Goal: Transaction & Acquisition: Purchase product/service

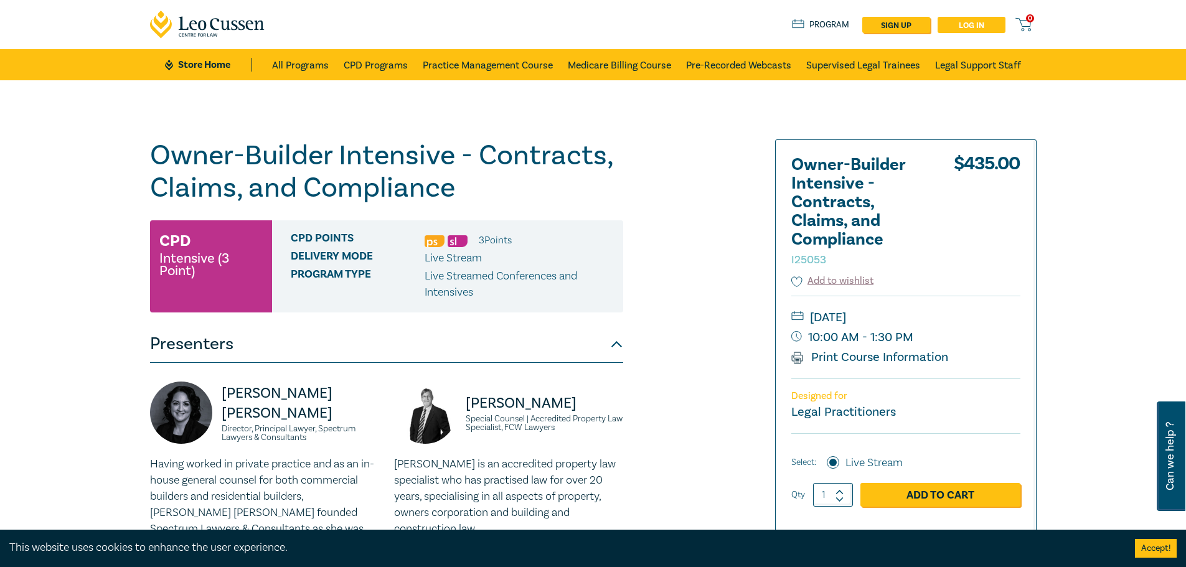
click at [975, 26] on link "Log in" at bounding box center [971, 25] width 68 height 16
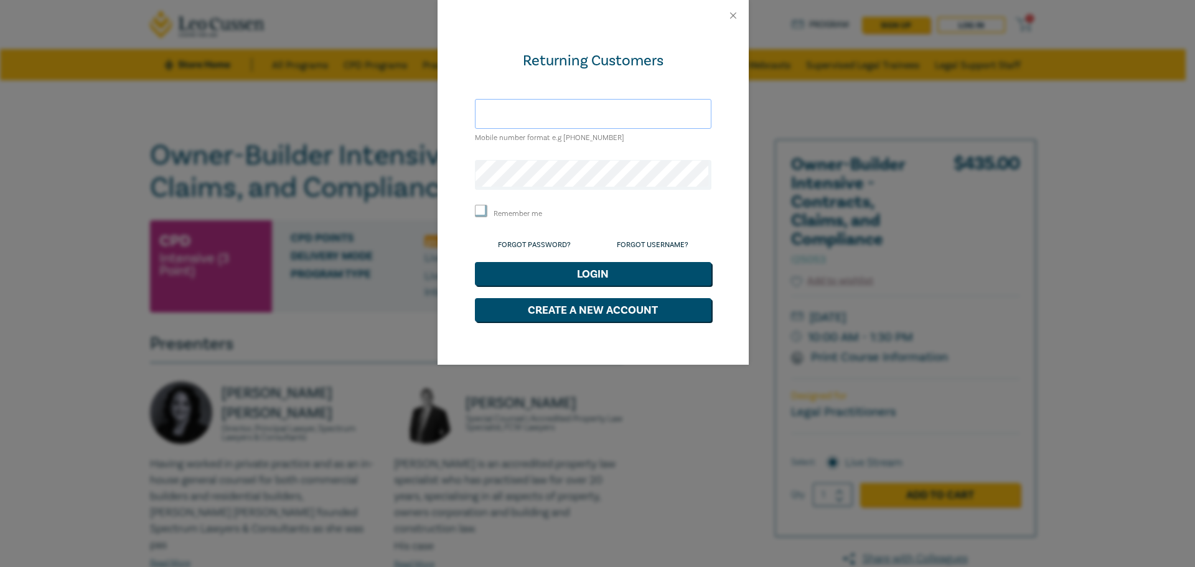
click at [561, 116] on input "text" at bounding box center [593, 114] width 237 height 30
type input "m"
type input "a"
click at [736, 18] on button "Close" at bounding box center [733, 15] width 11 height 11
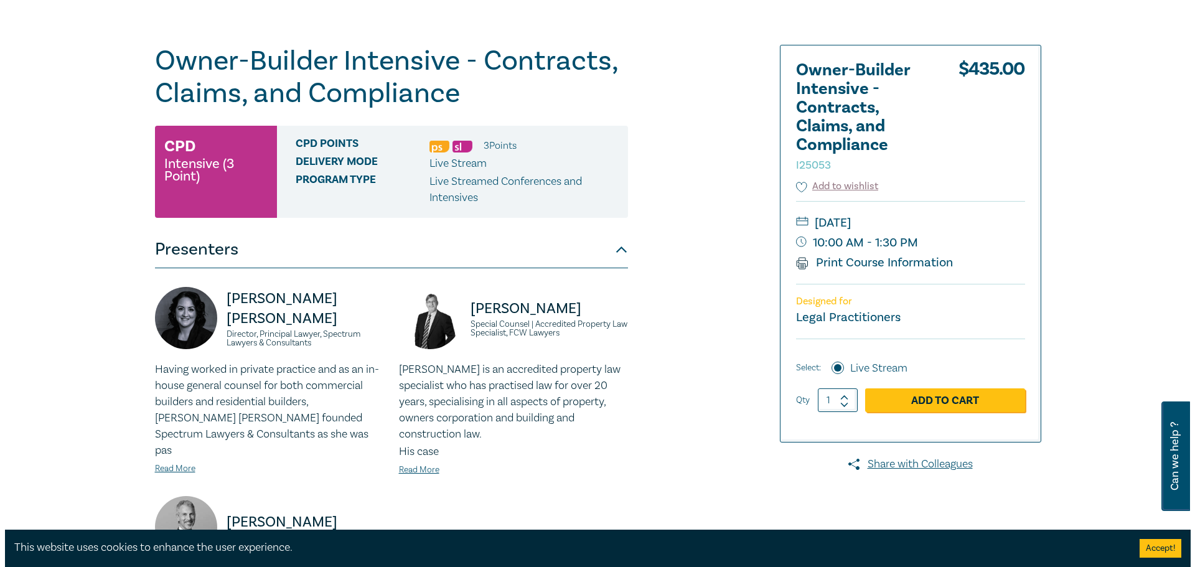
scroll to position [124, 0]
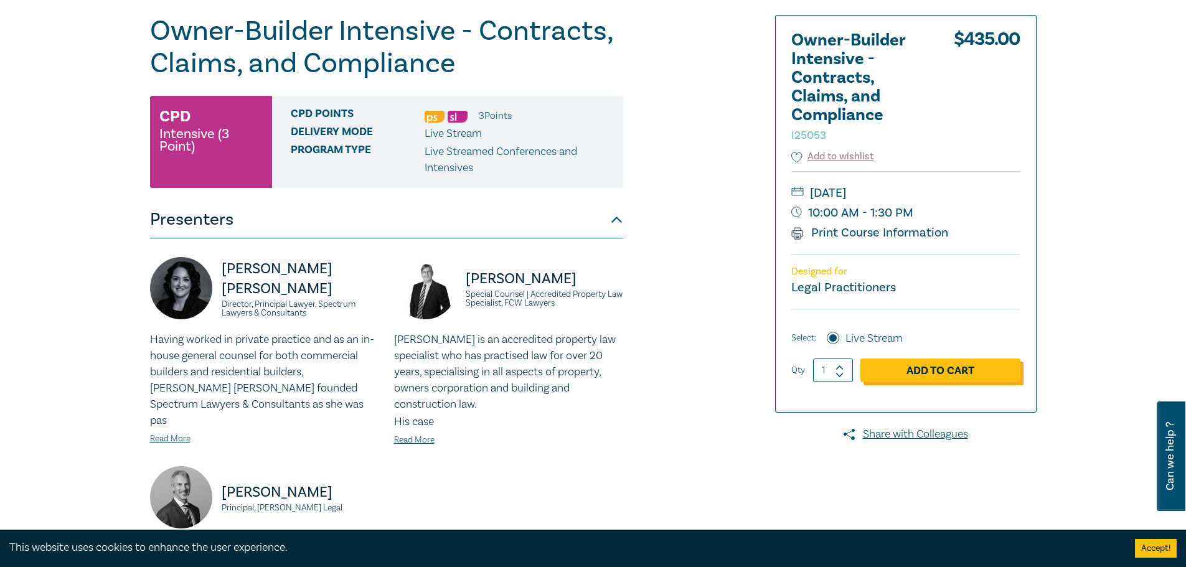
click at [941, 378] on link "Add to Cart" at bounding box center [940, 371] width 160 height 24
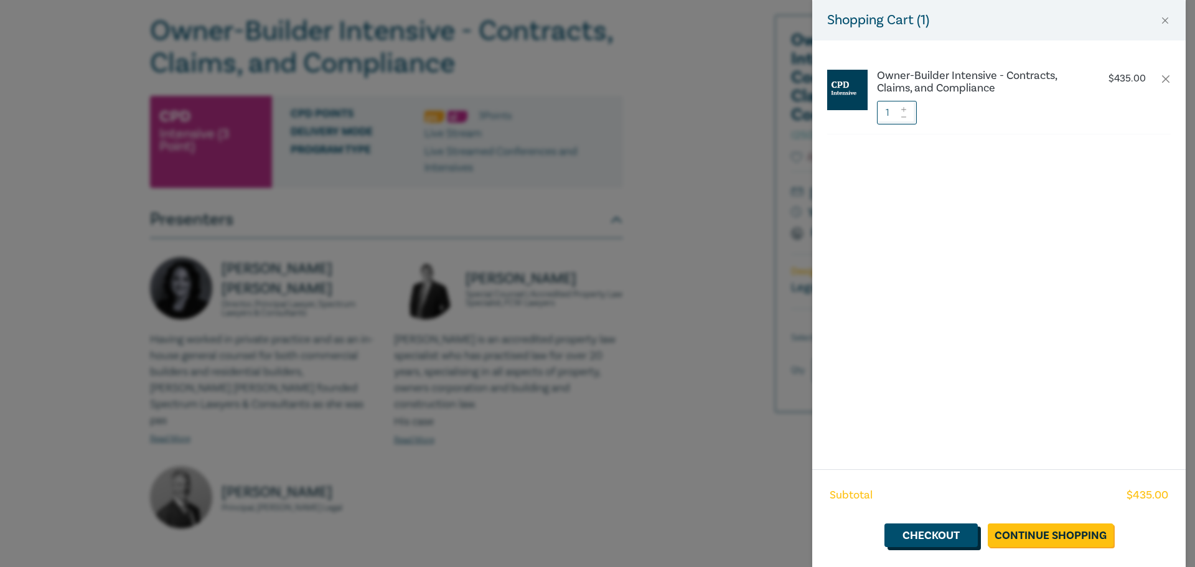
click at [950, 536] on link "Checkout" at bounding box center [931, 536] width 93 height 24
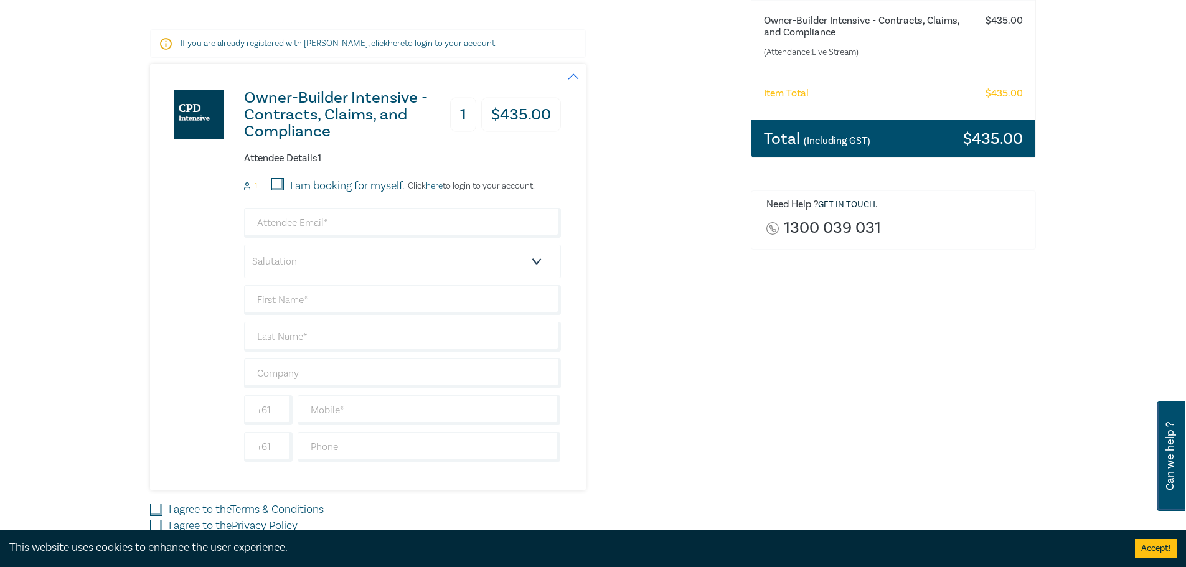
scroll to position [187, 0]
drag, startPoint x: 345, startPoint y: 241, endPoint x: 345, endPoint y: 232, distance: 8.7
click at [345, 239] on div "Salutation Mr. Mrs. Ms. Miss Dr. Prof. Other +61 +61 Dietary requirement Vegeta…" at bounding box center [402, 334] width 317 height 254
click at [345, 230] on input "email" at bounding box center [402, 222] width 317 height 30
type input "mandi@abmorison.com.au"
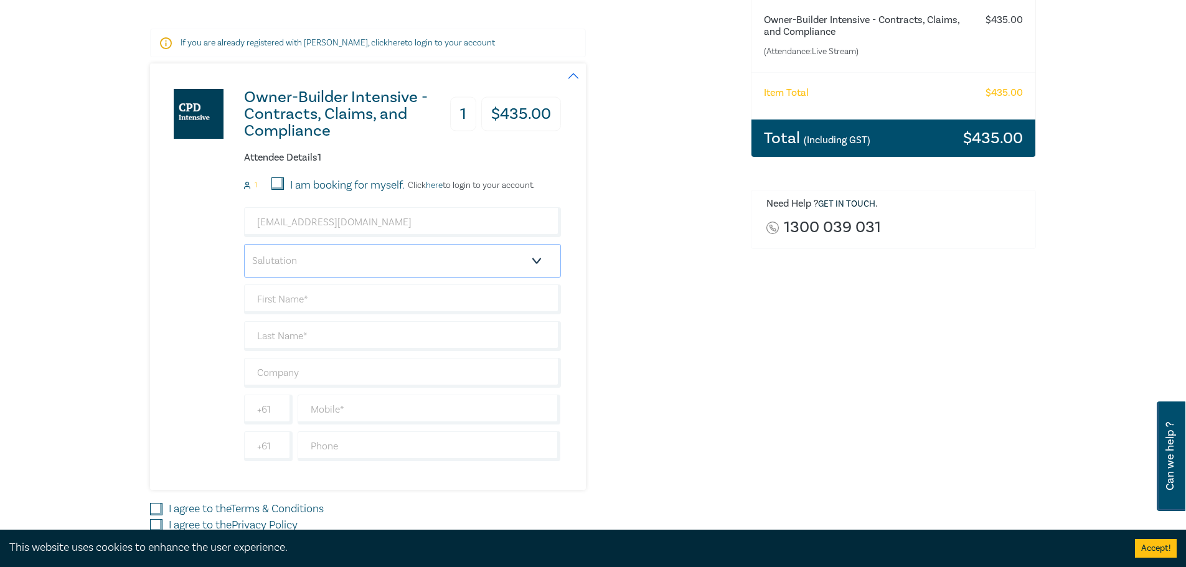
drag, startPoint x: 364, startPoint y: 248, endPoint x: 326, endPoint y: 248, distance: 37.3
click at [363, 248] on select "Salutation Mr. Mrs. Ms. Miss Dr. Prof. Other" at bounding box center [402, 261] width 317 height 34
click at [290, 260] on select "Salutation Mr. Mrs. Ms. Miss Dr. Prof. Other" at bounding box center [402, 261] width 317 height 34
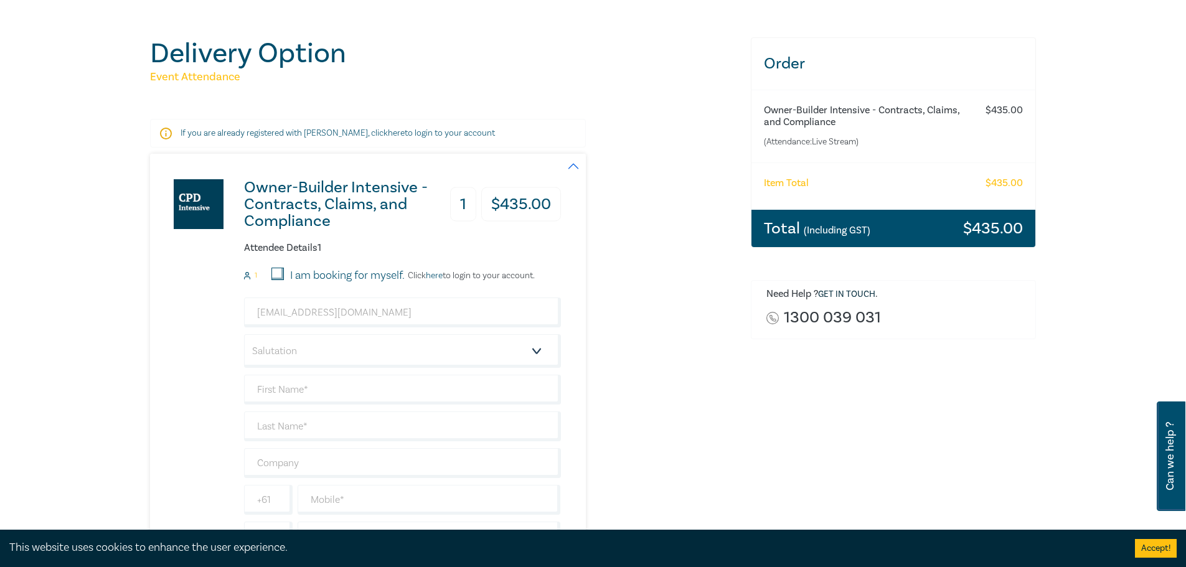
scroll to position [0, 0]
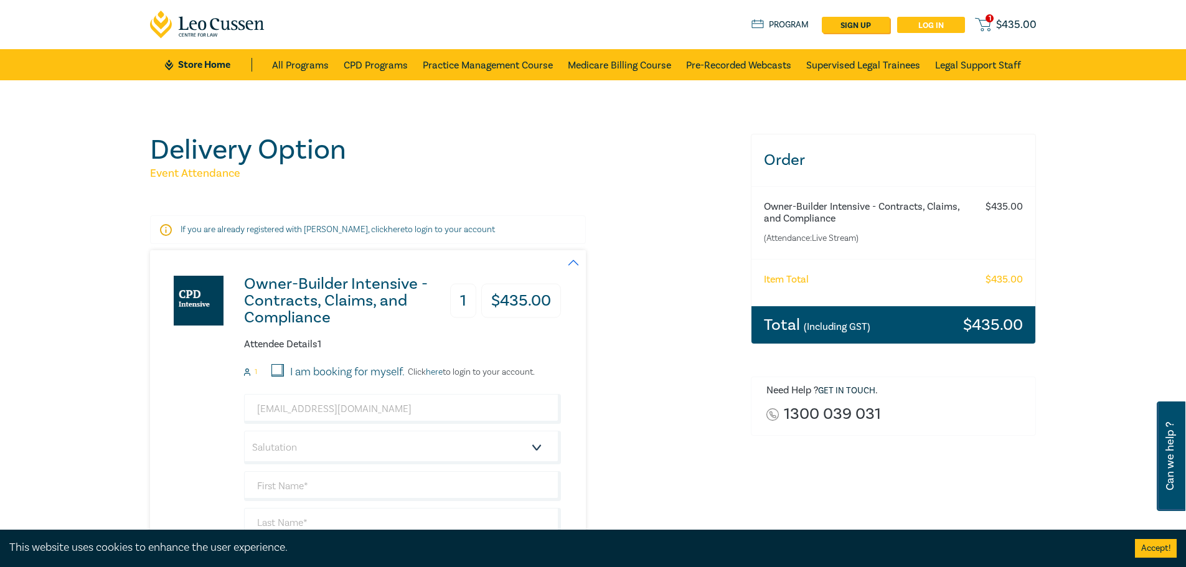
click at [942, 23] on link "Log in" at bounding box center [931, 25] width 68 height 16
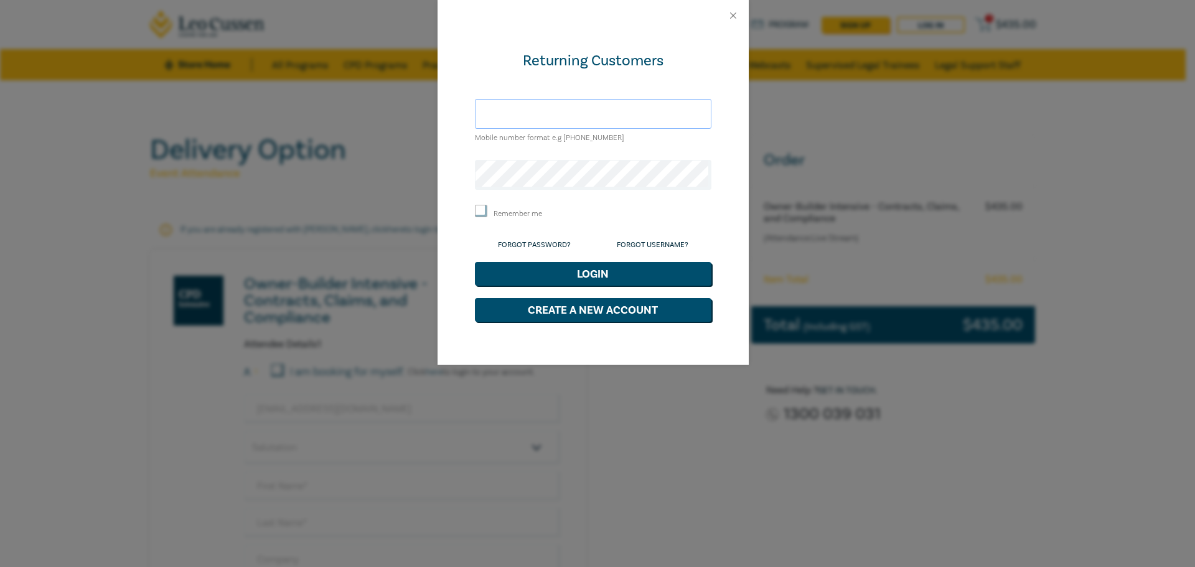
click at [596, 116] on input "text" at bounding box center [593, 114] width 237 height 30
type input "accounts@abmorison.com.au"
click at [534, 246] on link "Forgot Password?" at bounding box center [534, 244] width 73 height 9
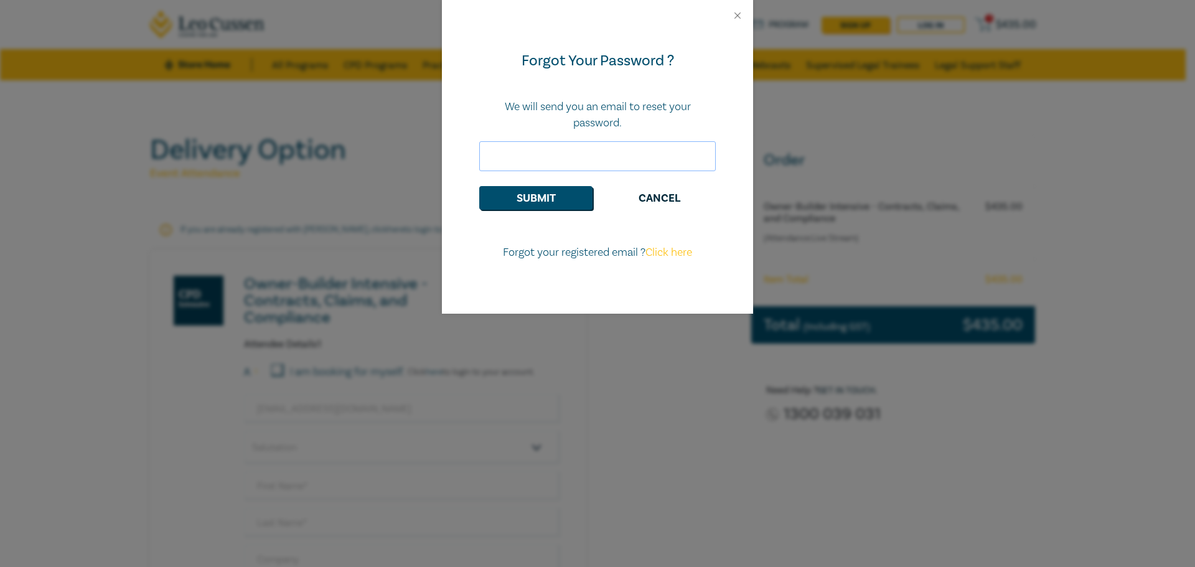
click at [571, 149] on input "email" at bounding box center [597, 156] width 237 height 30
type input "accounts@abmorison.com.au"
click at [557, 192] on button "Submit" at bounding box center [535, 198] width 113 height 24
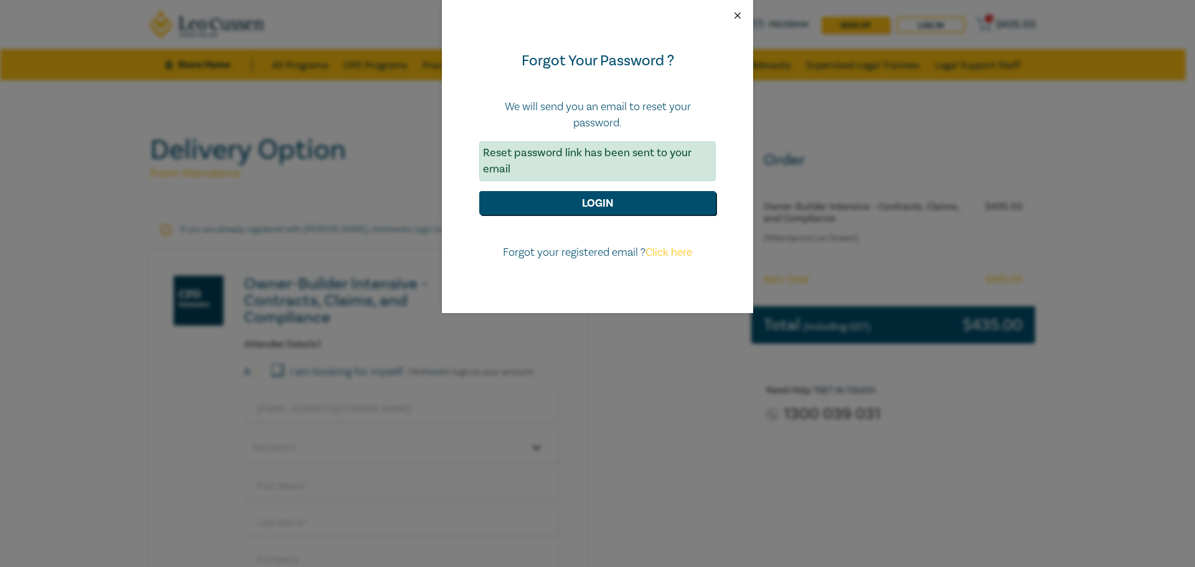
click at [734, 17] on button "Close" at bounding box center [737, 15] width 11 height 11
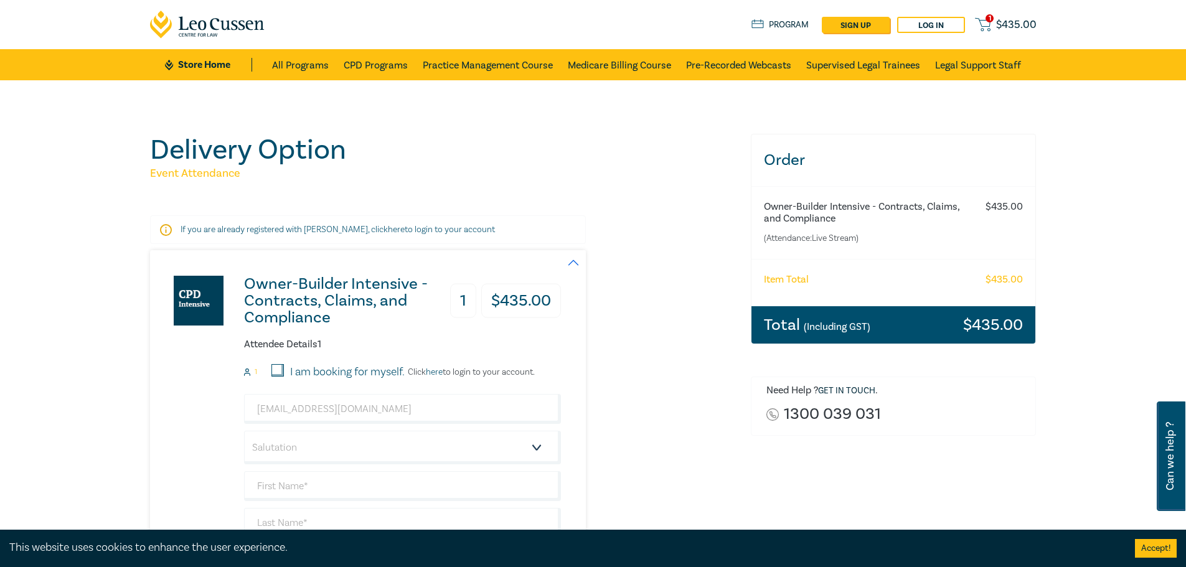
click at [802, 209] on h6 "Owner-Builder Intensive - Contracts, Claims, and Compliance" at bounding box center [869, 213] width 210 height 24
click at [197, 37] on icon at bounding box center [207, 25] width 115 height 28
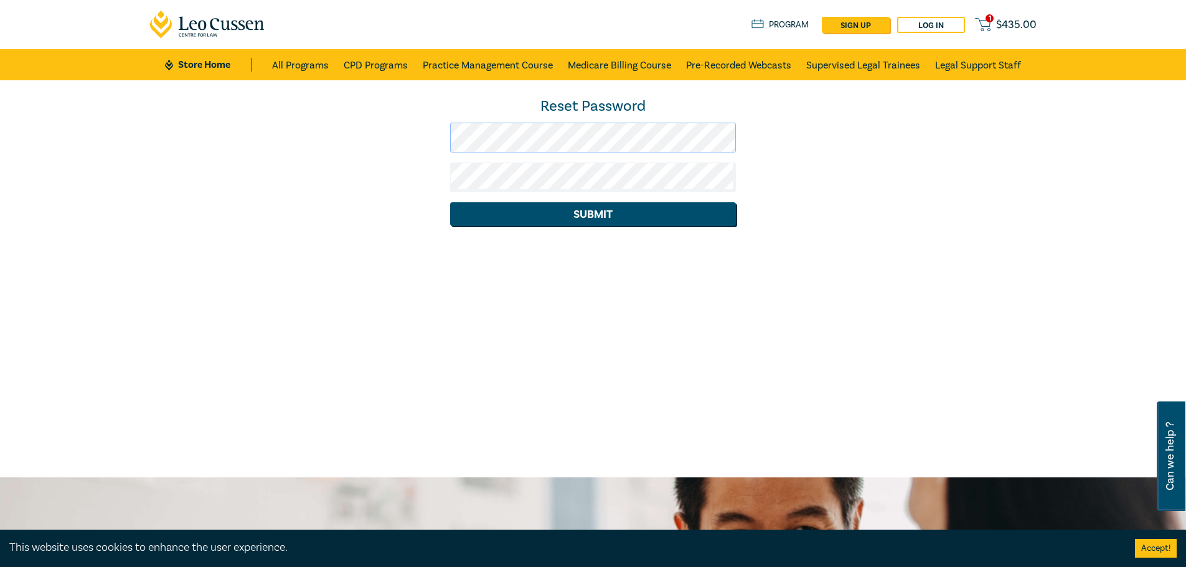
click at [438, 134] on div "Reset Password Submit" at bounding box center [593, 160] width 901 height 129
click at [549, 216] on button "Submit" at bounding box center [593, 214] width 286 height 24
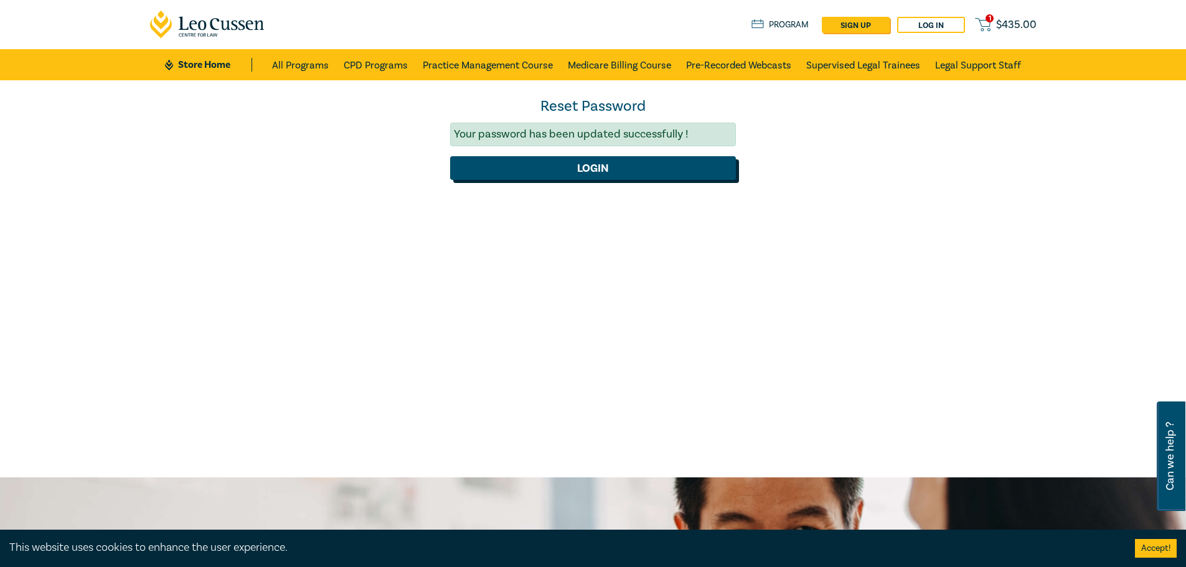
click at [675, 174] on button "Login" at bounding box center [593, 168] width 286 height 24
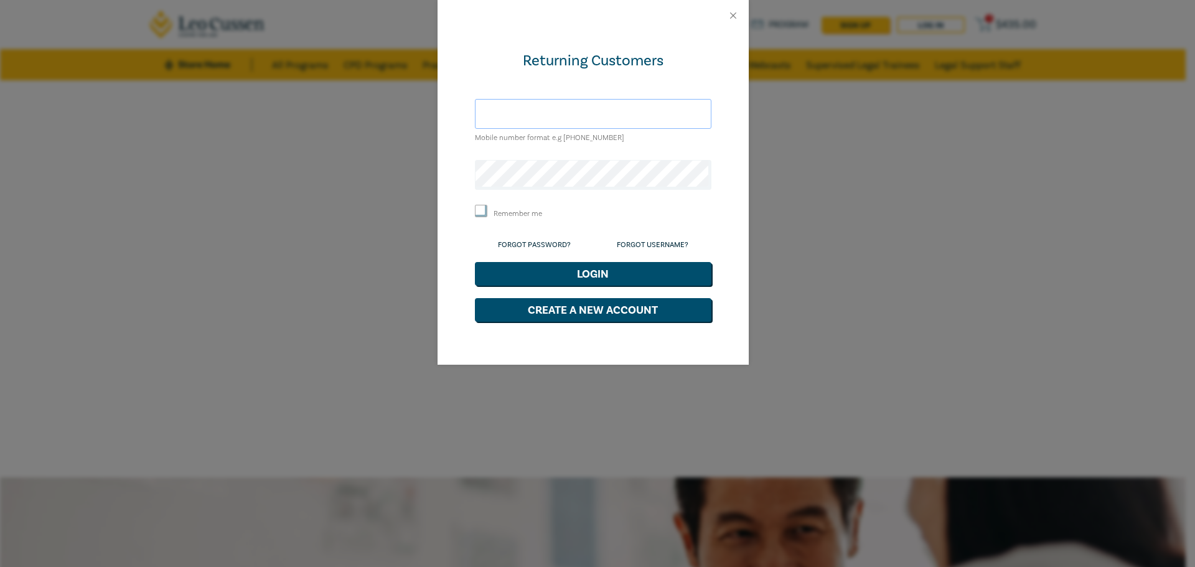
click at [542, 124] on input "text" at bounding box center [593, 114] width 237 height 30
type input "a"
click at [582, 111] on input "text" at bounding box center [593, 114] width 237 height 30
type input "accounts@abmorison.com.au"
click at [513, 217] on label "Remember me" at bounding box center [518, 214] width 49 height 11
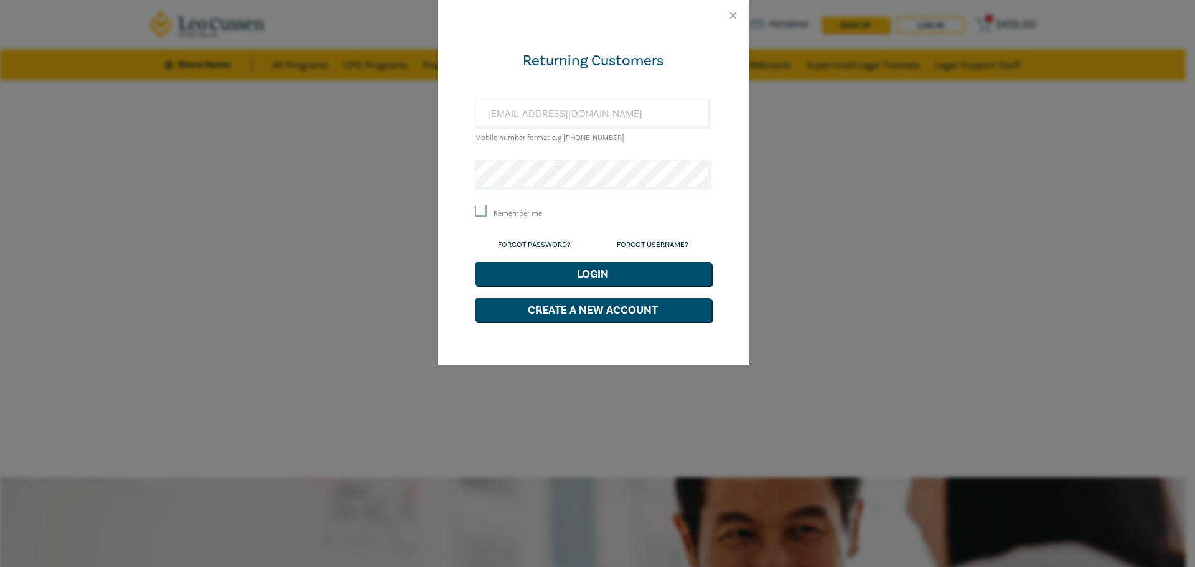
click at [487, 217] on input "Remember me" at bounding box center [481, 211] width 12 height 12
checkbox input "true"
click at [548, 268] on button "Login" at bounding box center [593, 274] width 237 height 24
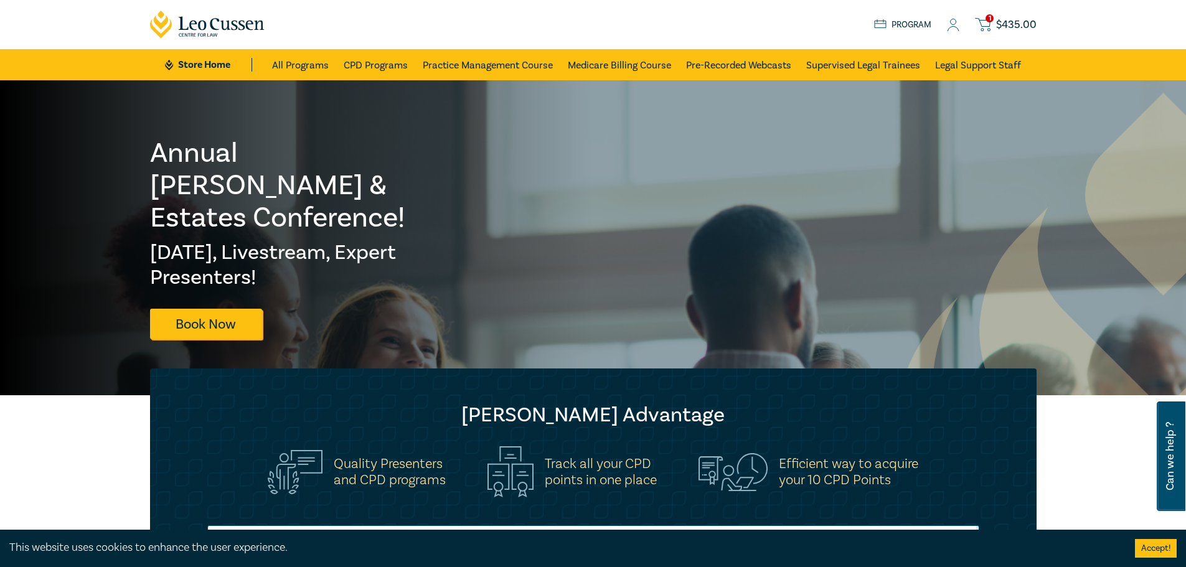
click at [1017, 23] on span "$ 435.00" at bounding box center [1016, 25] width 40 height 14
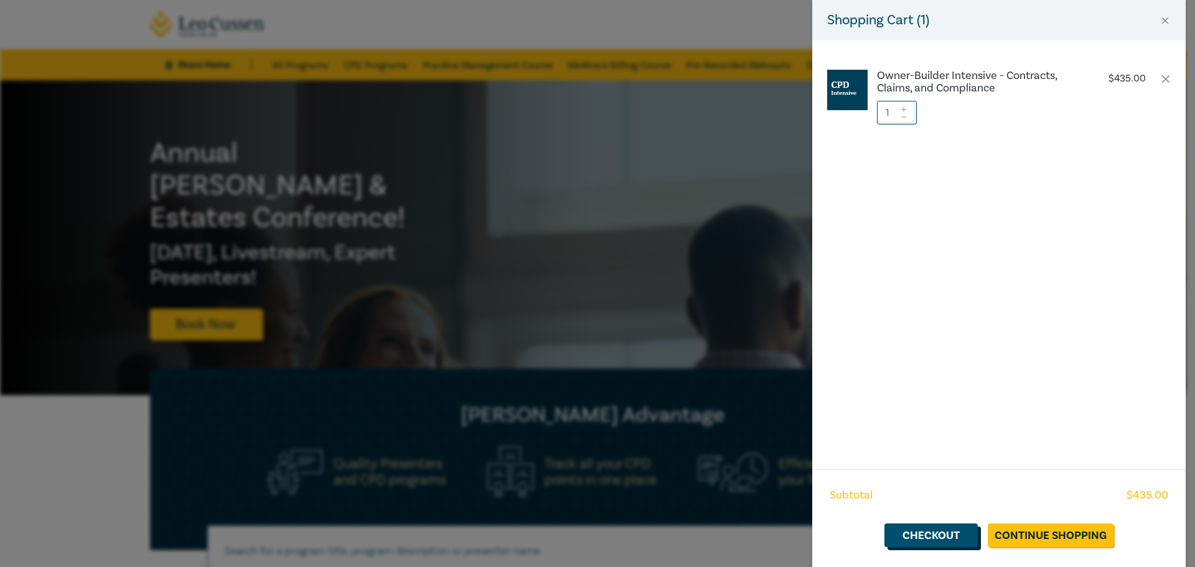
click at [957, 529] on link "Checkout" at bounding box center [931, 536] width 93 height 24
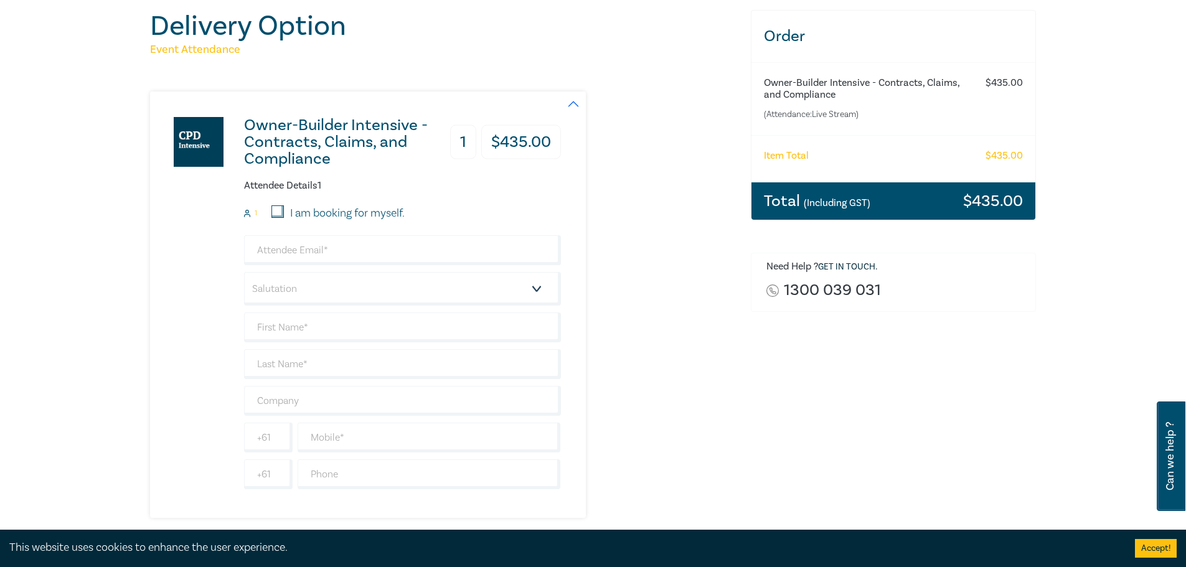
scroll to position [124, 0]
click at [332, 255] on input "email" at bounding box center [402, 250] width 317 height 30
type input "m"
type input "Mandi@abmorison.com.au"
click at [293, 284] on select "Salutation Mr. Mrs. Ms. Miss Dr. Prof. Other" at bounding box center [402, 288] width 317 height 34
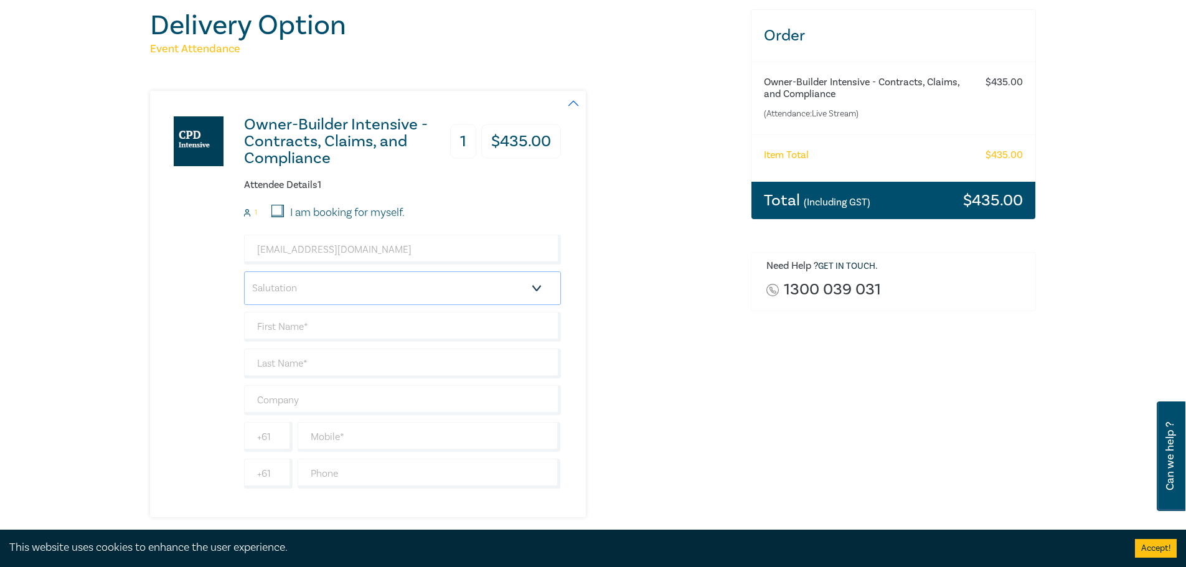
select select "Mrs."
click at [244, 271] on select "Salutation Mr. Mrs. Ms. Miss Dr. Prof. Other" at bounding box center [402, 288] width 317 height 34
click at [310, 330] on input "text" at bounding box center [402, 327] width 317 height 30
type input "Mandi"
type input "Morison"
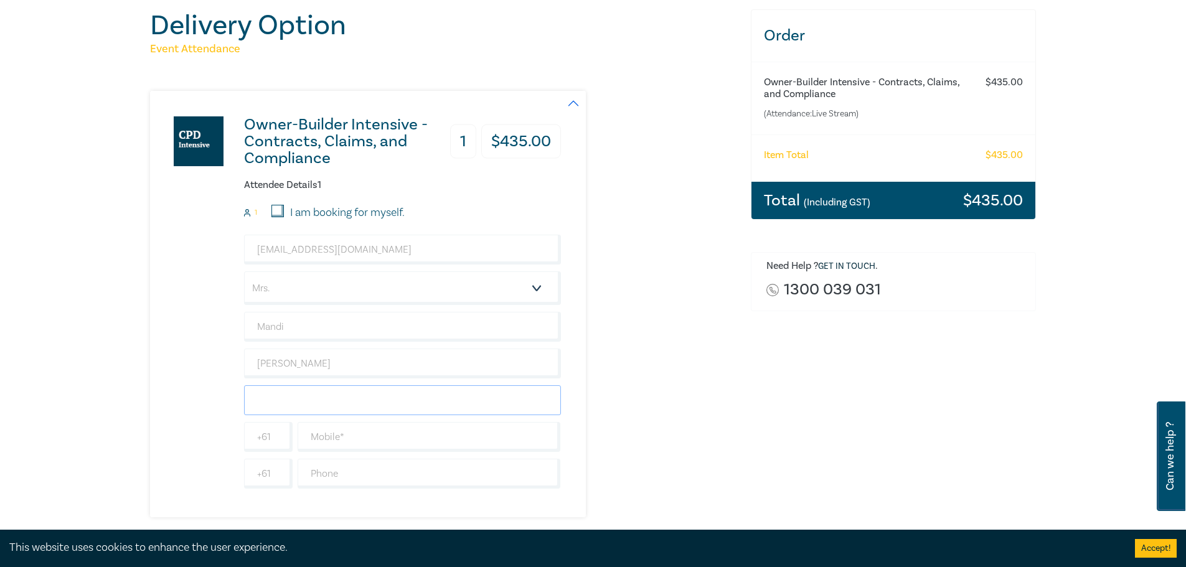
click at [403, 405] on input "text" at bounding box center [402, 400] width 317 height 30
type input "AB Morison"
click at [415, 428] on input "text" at bounding box center [429, 437] width 263 height 30
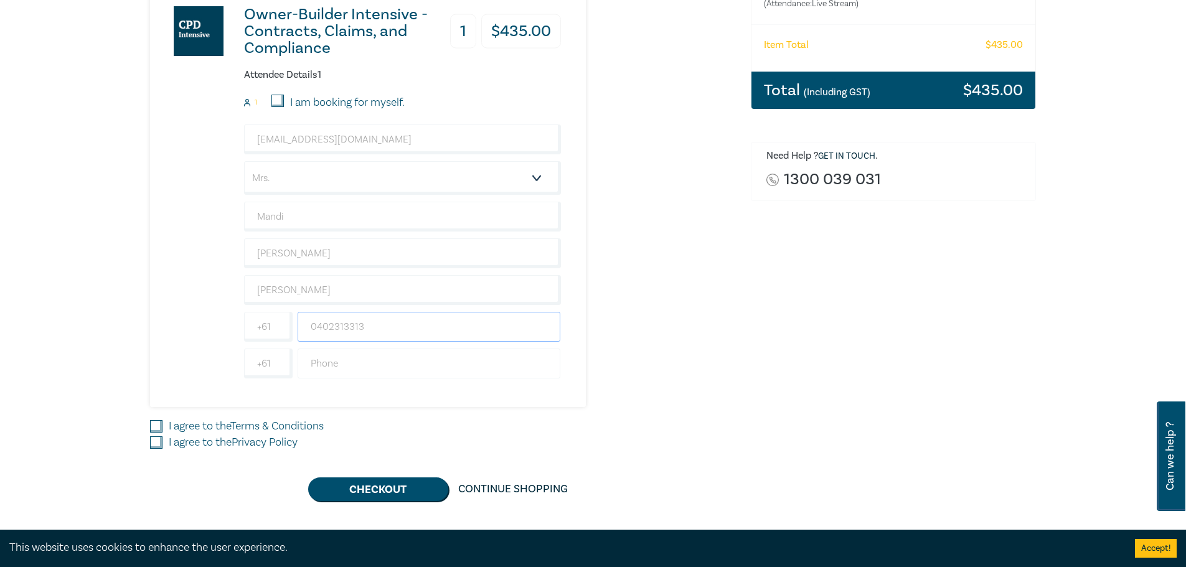
scroll to position [249, 0]
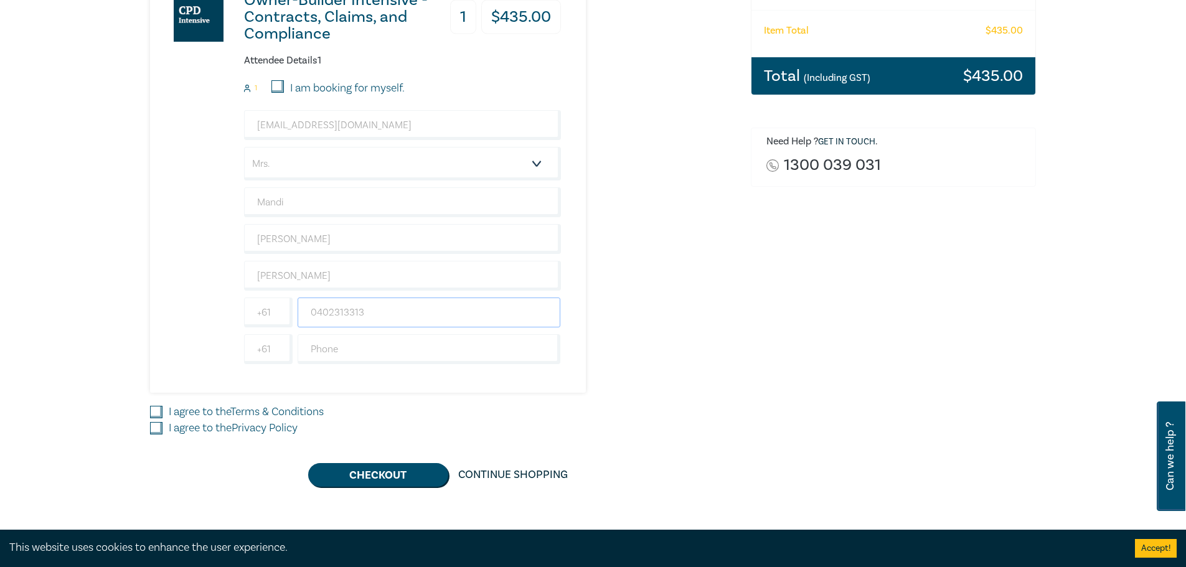
type input "0402313313"
click at [161, 403] on div "Owner-Builder Intensive - Contracts, Claims, and Compliance 1 $ 435.00 Attendee…" at bounding box center [443, 226] width 586 height 520
click at [157, 410] on input "I agree to the Terms & Conditions" at bounding box center [156, 412] width 12 height 12
checkbox input "true"
click at [157, 427] on input "I agree to the Privacy Policy" at bounding box center [156, 428] width 12 height 12
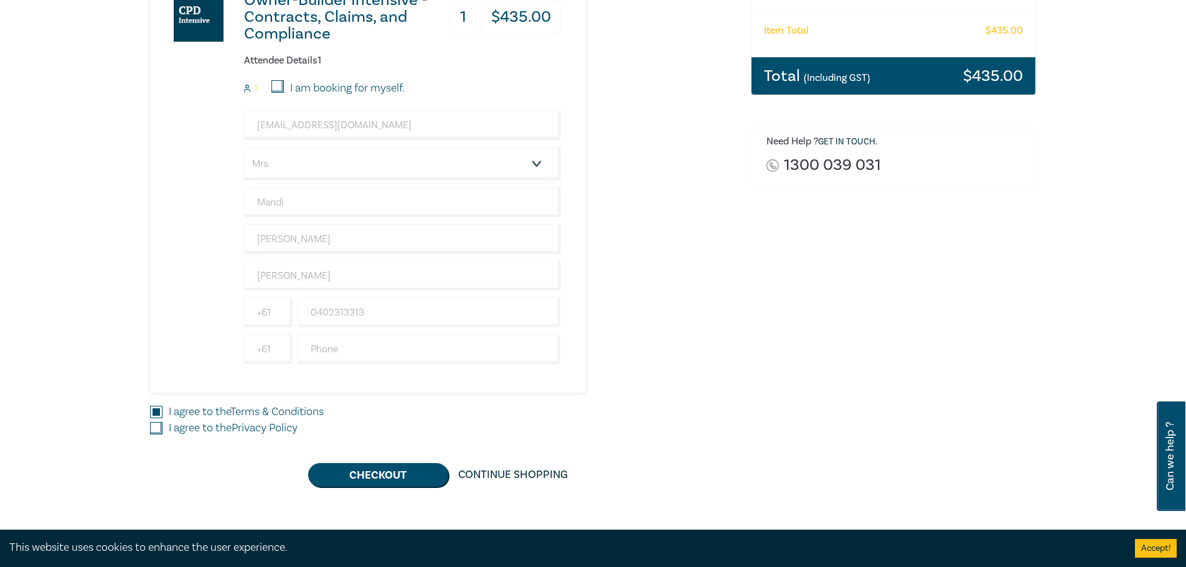
checkbox input "true"
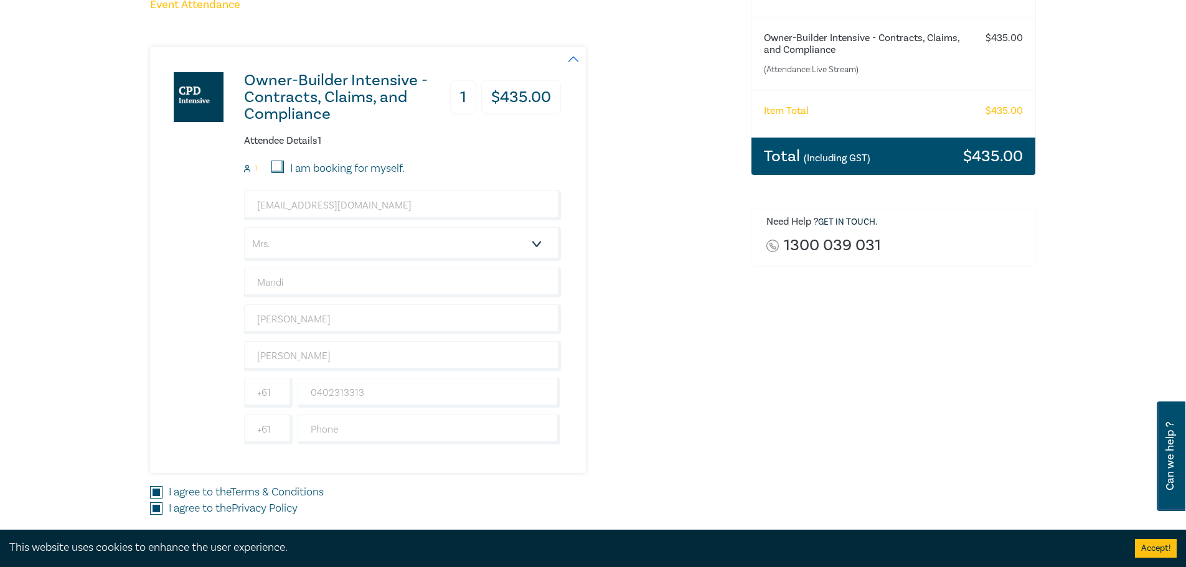
scroll to position [436, 0]
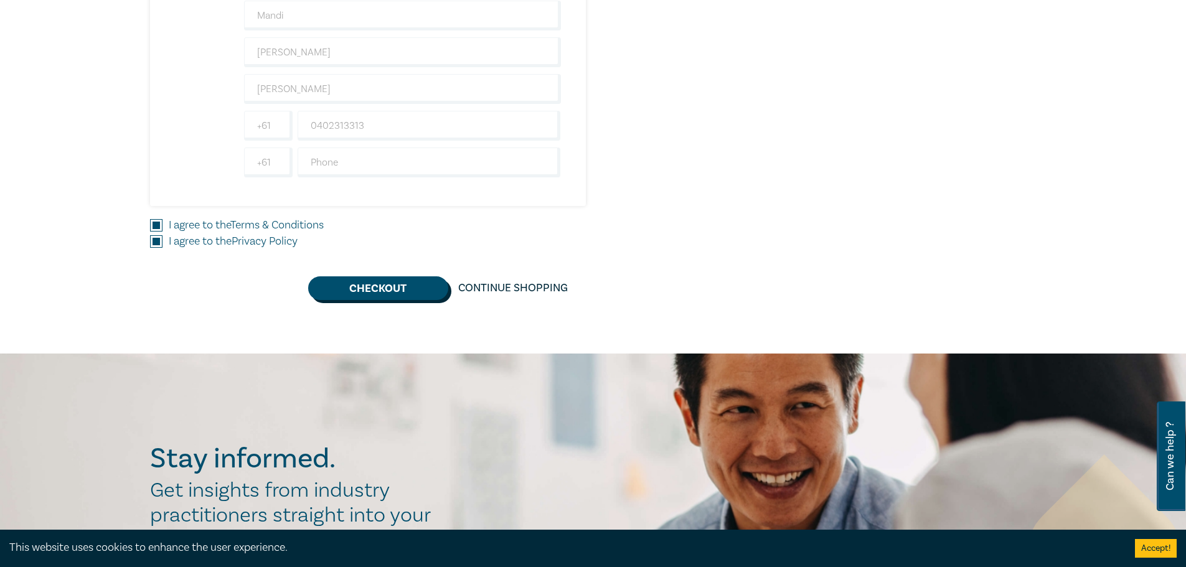
drag, startPoint x: 364, startPoint y: 288, endPoint x: 568, endPoint y: 321, distance: 206.3
click at [364, 287] on button "Checkout" at bounding box center [378, 288] width 140 height 24
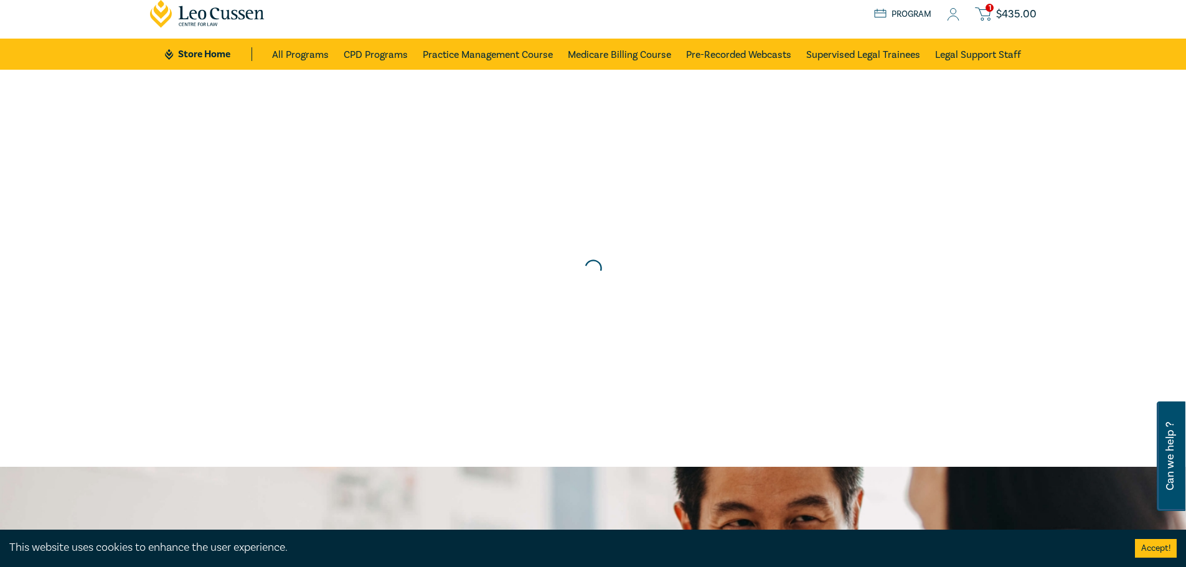
scroll to position [0, 0]
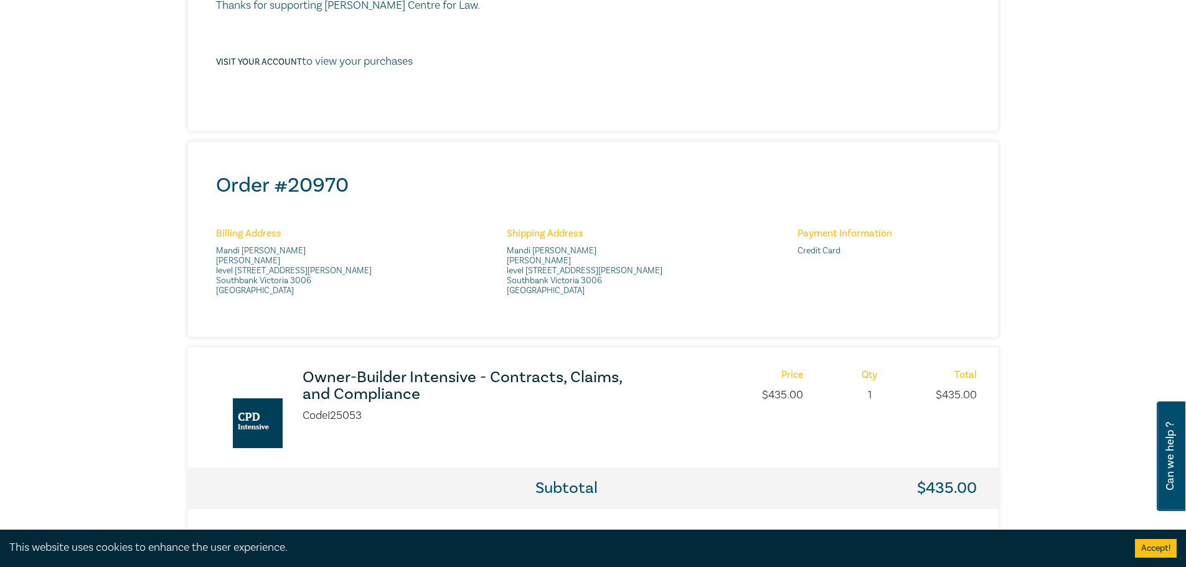
scroll to position [311, 0]
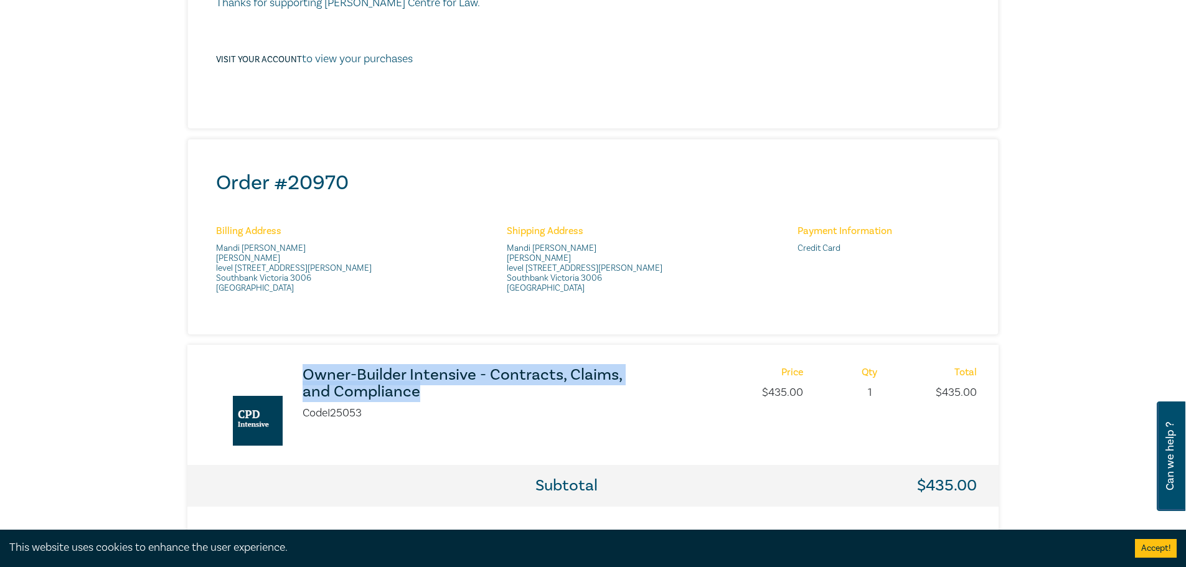
drag, startPoint x: 300, startPoint y: 370, endPoint x: 426, endPoint y: 392, distance: 128.2
click at [426, 392] on div "Owner-Builder Intensive - Contracts, Claims, and Compliance Code I25053" at bounding box center [467, 394] width 345 height 55
copy h3 "Owner-Builder Intensive - Contracts, Claims, and Compliance"
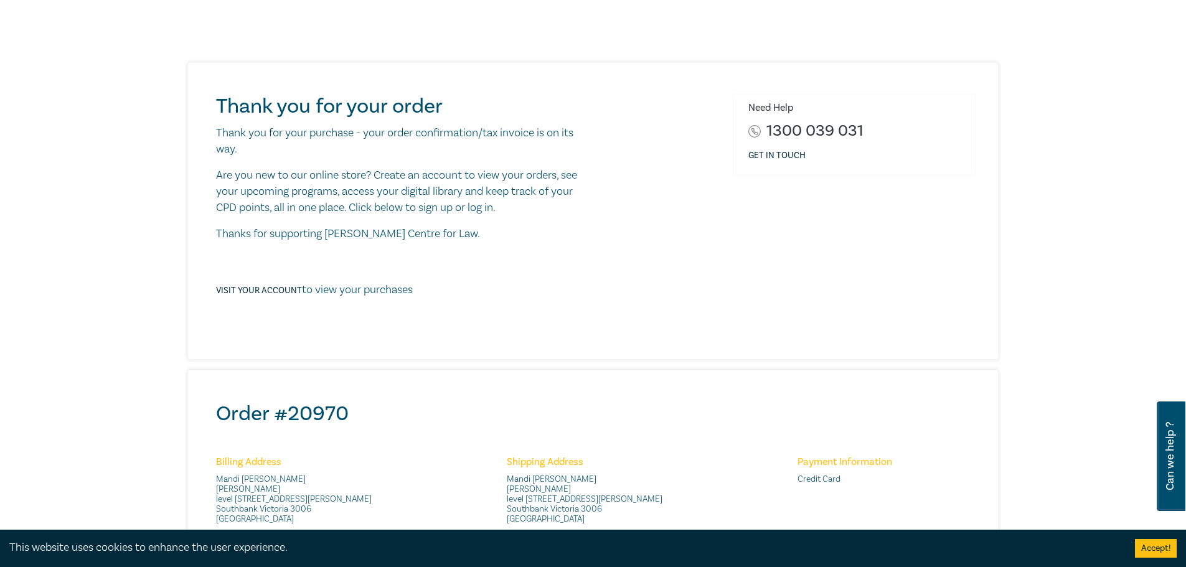
scroll to position [0, 0]
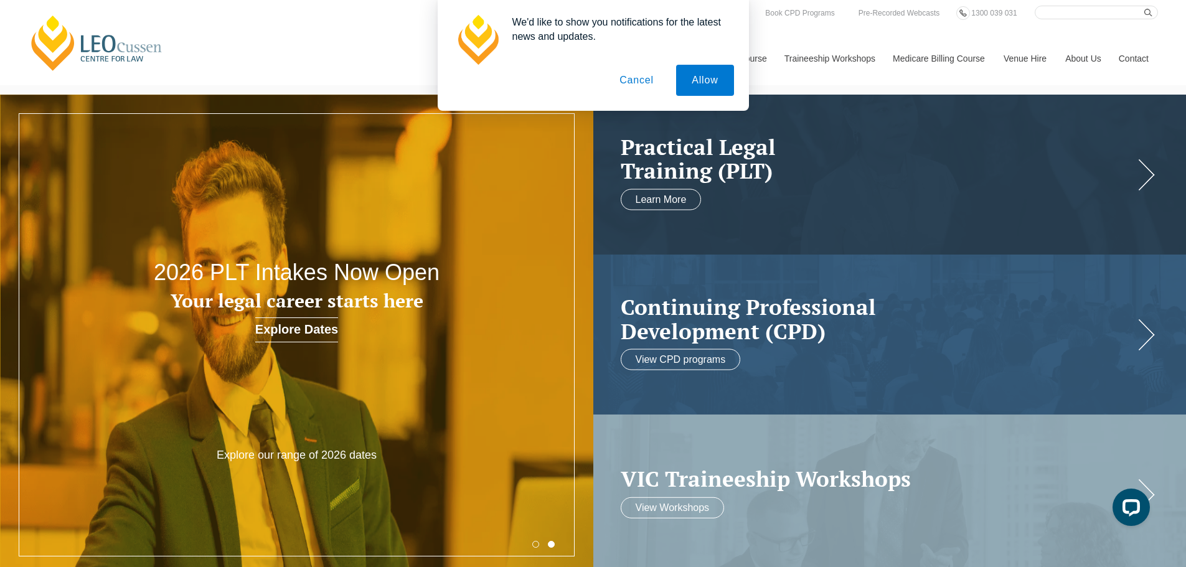
click at [634, 80] on button "Cancel" at bounding box center [636, 80] width 65 height 31
